Goal: Transaction & Acquisition: Book appointment/travel/reservation

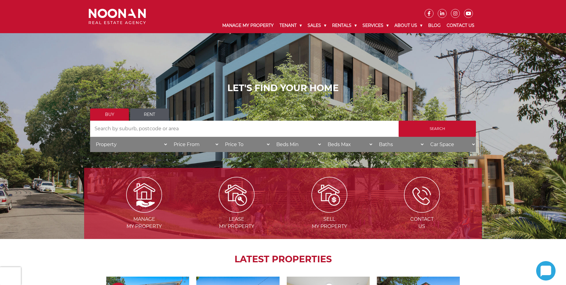
click at [133, 116] on link "Rent" at bounding box center [149, 114] width 39 height 12
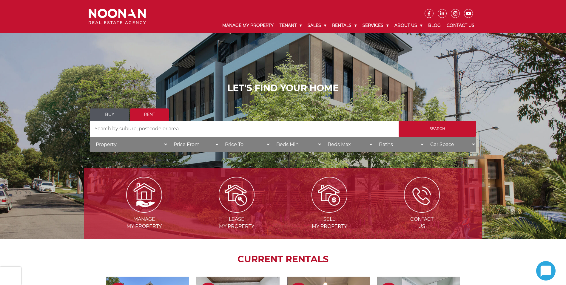
click at [150, 130] on input "Search by Address" at bounding box center [244, 129] width 309 height 16
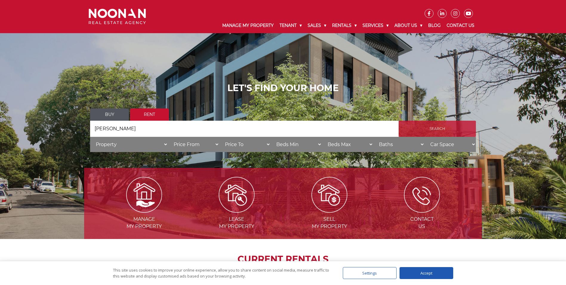
type input "[PERSON_NAME]"
click at [428, 132] on input "Search" at bounding box center [437, 129] width 77 height 16
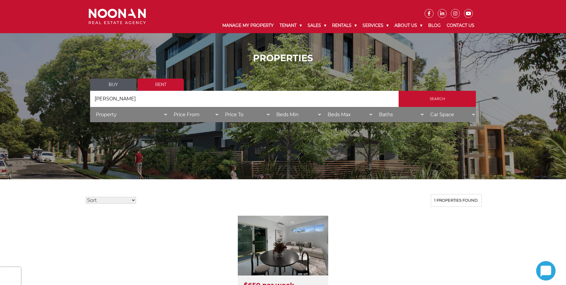
scroll to position [119, 0]
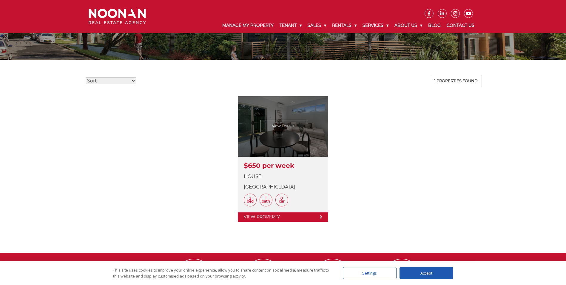
click at [299, 170] on link at bounding box center [283, 158] width 90 height 125
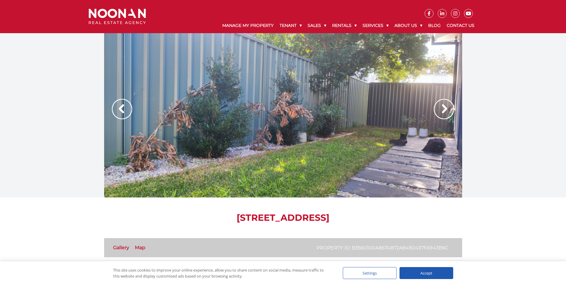
click at [437, 106] on img at bounding box center [444, 109] width 20 height 20
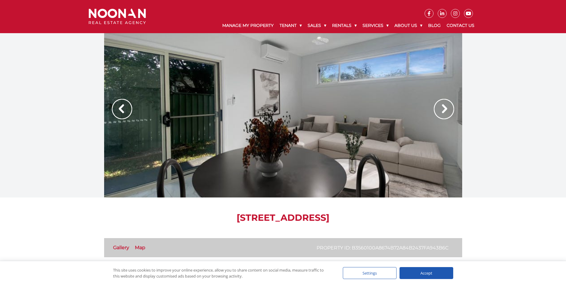
click at [123, 109] on img at bounding box center [122, 109] width 20 height 20
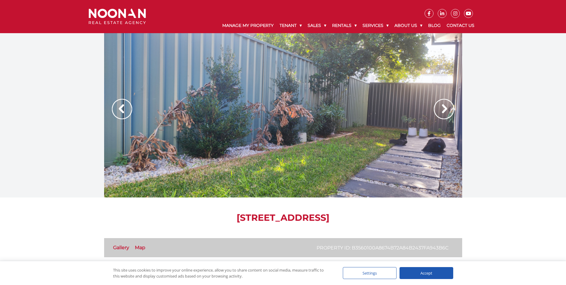
click at [450, 113] on img at bounding box center [444, 109] width 20 height 20
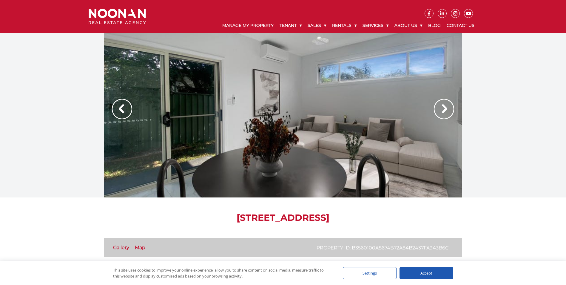
click at [450, 112] on img at bounding box center [444, 109] width 20 height 20
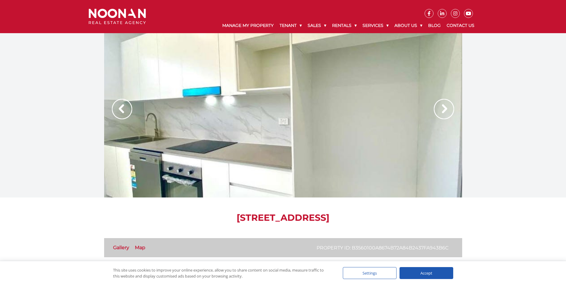
click at [438, 107] on img at bounding box center [444, 109] width 20 height 20
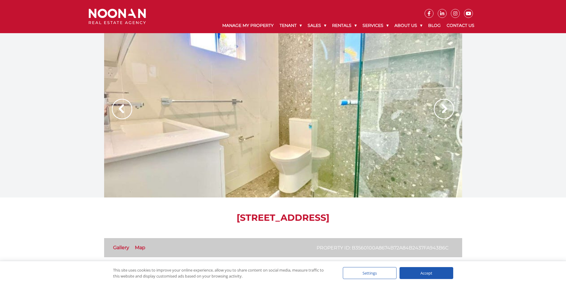
click at [439, 111] on img at bounding box center [444, 109] width 20 height 20
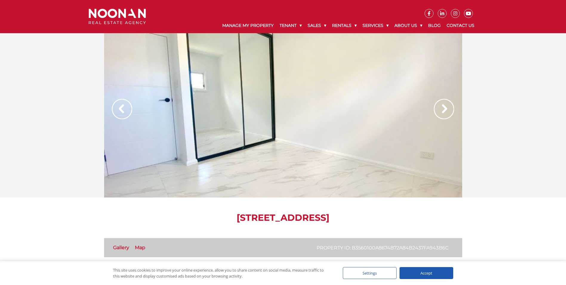
click at [442, 110] on img at bounding box center [444, 109] width 20 height 20
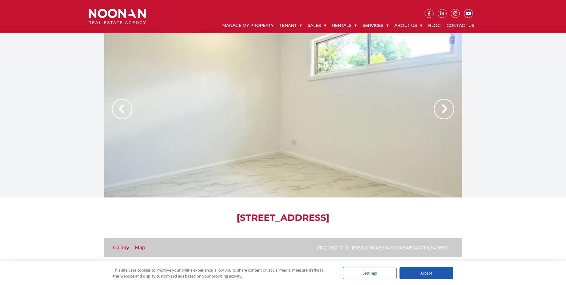
click at [442, 110] on img at bounding box center [444, 109] width 20 height 20
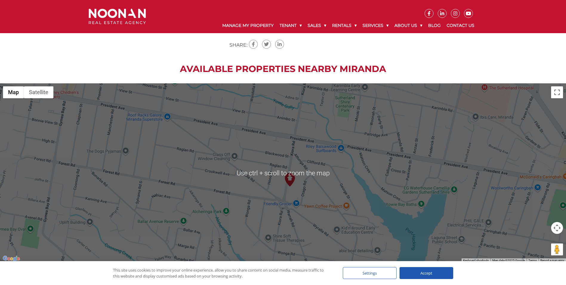
scroll to position [746, 0]
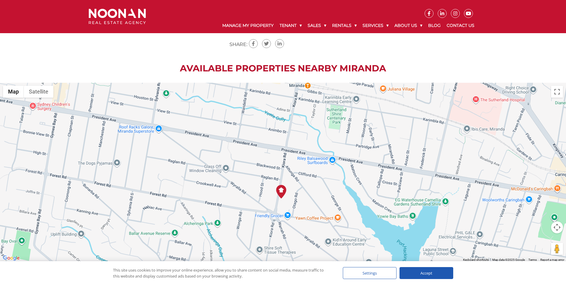
drag, startPoint x: 429, startPoint y: 218, endPoint x: 422, endPoint y: 235, distance: 18.6
click at [422, 235] on div at bounding box center [283, 172] width 566 height 179
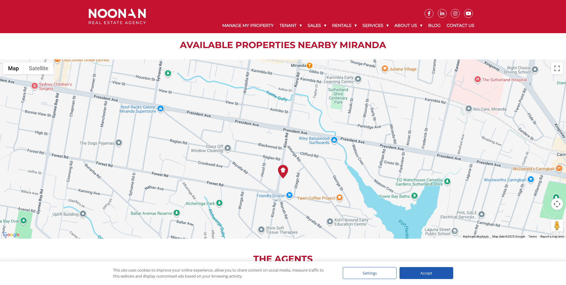
scroll to position [776, 0]
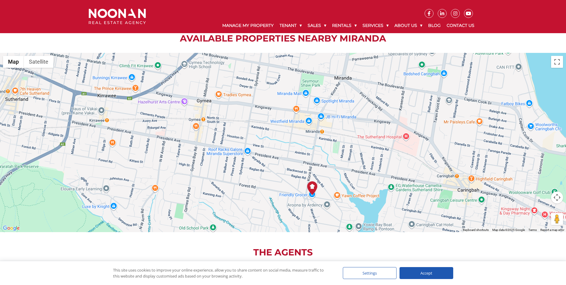
drag, startPoint x: 322, startPoint y: 140, endPoint x: 327, endPoint y: 159, distance: 20.1
click at [327, 159] on div at bounding box center [283, 142] width 566 height 179
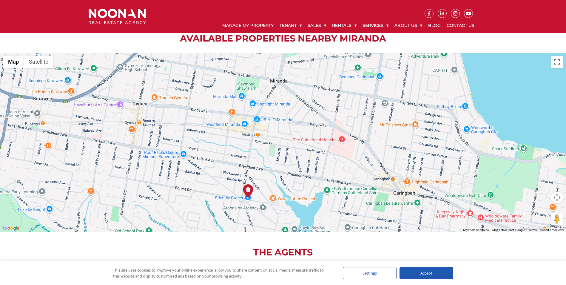
drag, startPoint x: 319, startPoint y: 192, endPoint x: 251, endPoint y: 194, distance: 68.4
click at [251, 194] on div at bounding box center [283, 142] width 566 height 179
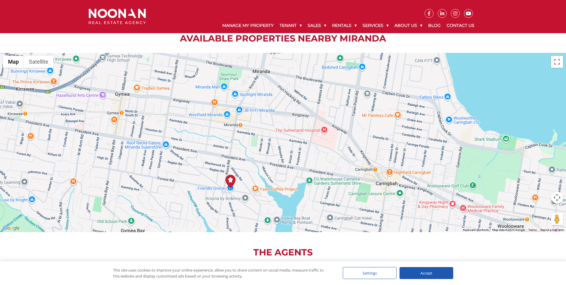
drag, startPoint x: 253, startPoint y: 207, endPoint x: 237, endPoint y: 198, distance: 18.2
click at [237, 198] on div at bounding box center [283, 142] width 566 height 179
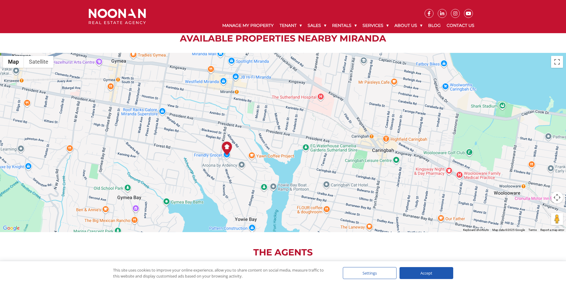
drag, startPoint x: 245, startPoint y: 173, endPoint x: 242, endPoint y: 138, distance: 35.1
click at [242, 138] on div at bounding box center [283, 142] width 566 height 179
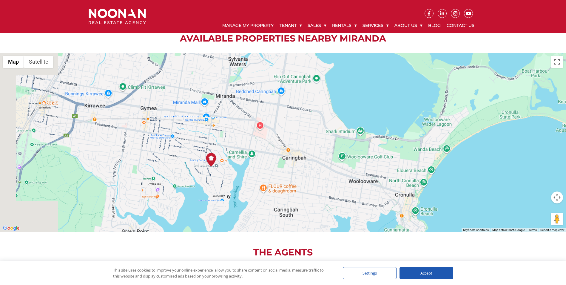
drag, startPoint x: 260, startPoint y: 155, endPoint x: 226, endPoint y: 157, distance: 34.1
click at [226, 157] on div at bounding box center [283, 142] width 566 height 179
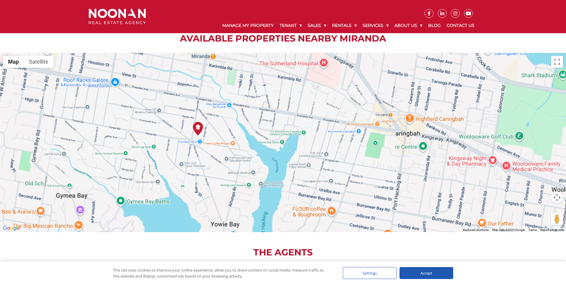
click at [216, 167] on div at bounding box center [283, 142] width 566 height 179
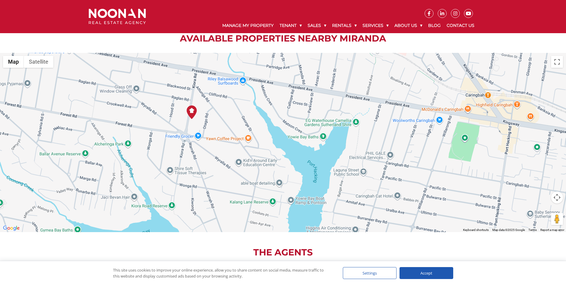
drag, startPoint x: 199, startPoint y: 131, endPoint x: 213, endPoint y: 150, distance: 24.5
click at [213, 150] on div at bounding box center [283, 142] width 566 height 179
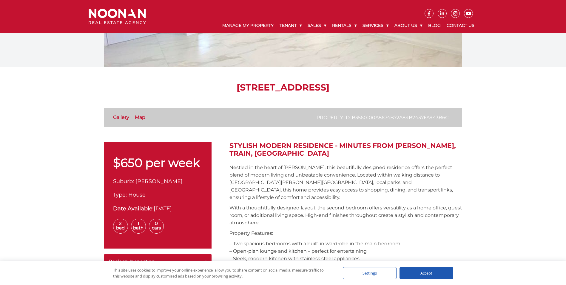
scroll to position [60, 0]
